Goal: Task Accomplishment & Management: Manage account settings

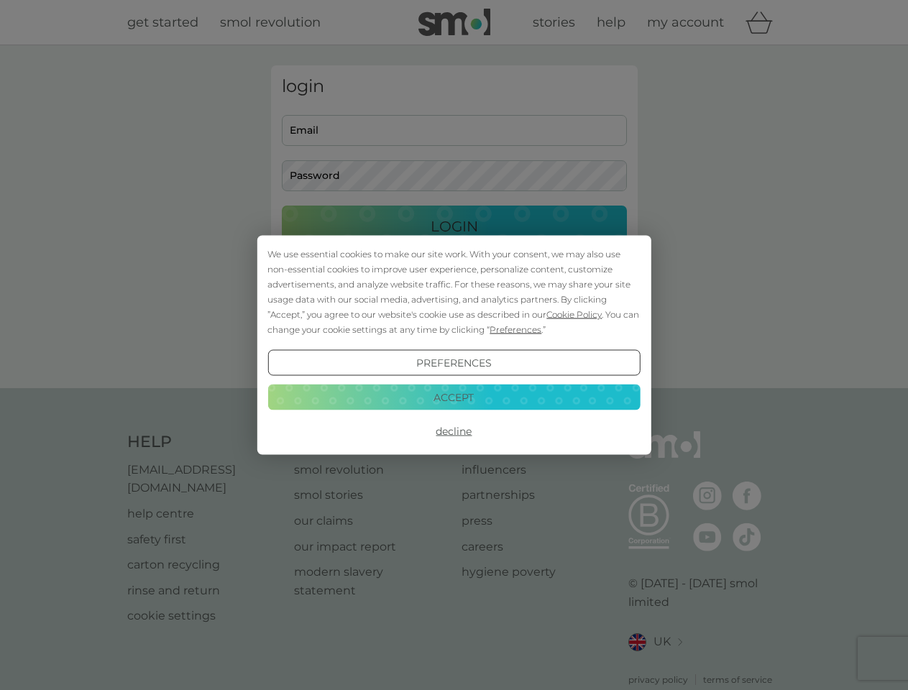
click at [575, 314] on span "Cookie Policy" at bounding box center [574, 314] width 55 height 11
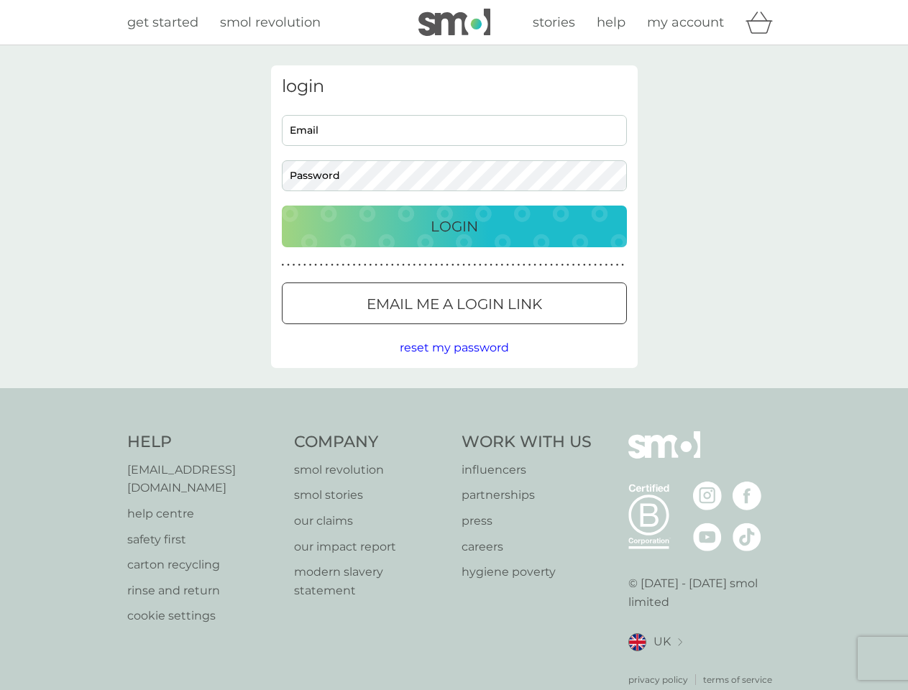
click at [514, 329] on div "login Email Password Login ● ● ● ● ● ● ● ● ● ● ● ● ● ● ● ● ● ● ● ● ● ● ● ● ● ● …" at bounding box center [454, 216] width 367 height 303
click at [454, 363] on div "login Email Password Login ● ● ● ● ● ● ● ● ● ● ● ● ● ● ● ● ● ● ● ● ● ● ● ● ● ● …" at bounding box center [454, 216] width 367 height 303
click at [454, 432] on div "Help [EMAIL_ADDRESS][DOMAIN_NAME] help centre safety first carton recycling rin…" at bounding box center [454, 559] width 654 height 255
click at [454, 397] on div "Help [EMAIL_ADDRESS][DOMAIN_NAME] help centre safety first carton recycling rin…" at bounding box center [454, 559] width 908 height 342
